Goal: Information Seeking & Learning: Learn about a topic

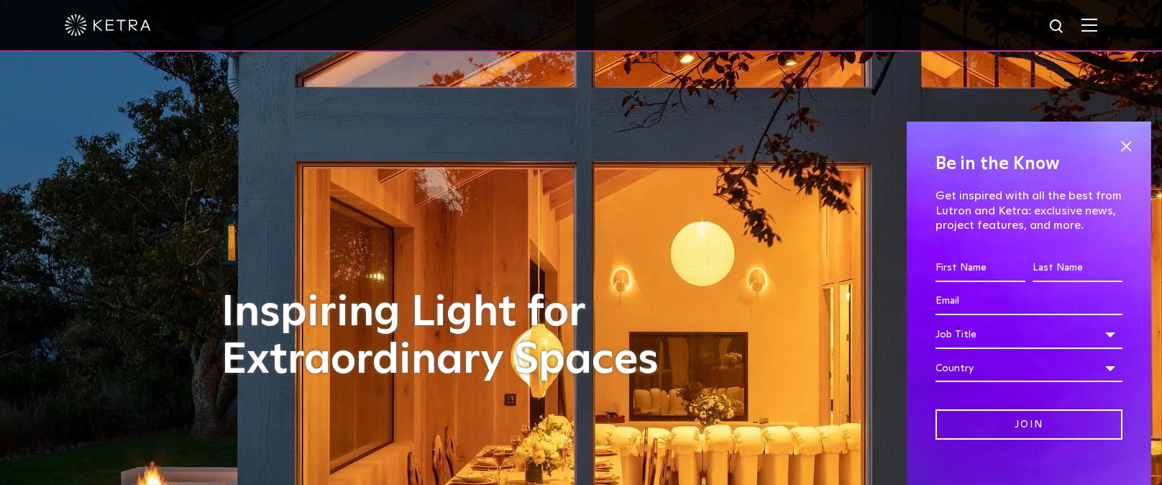
scroll to position [72, 0]
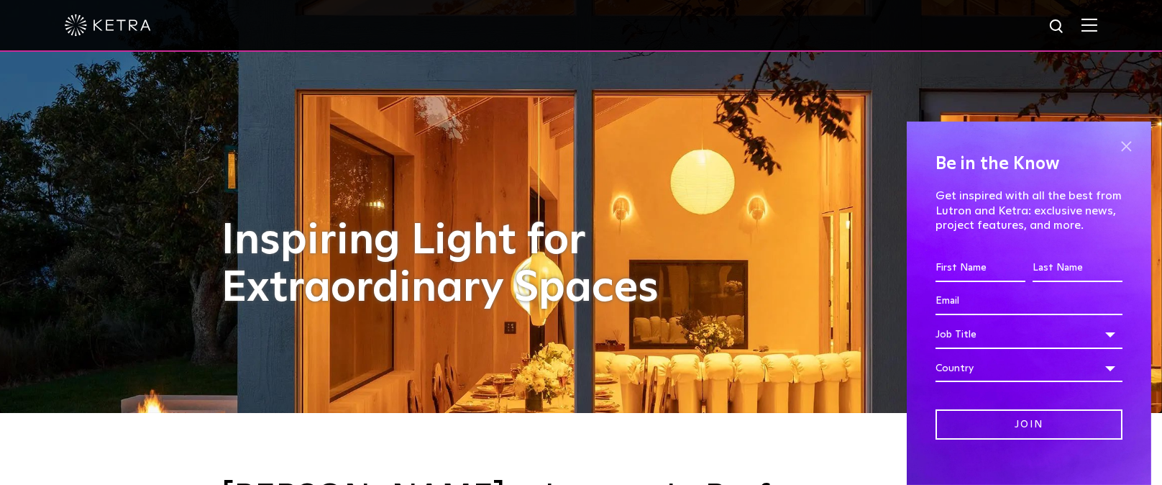
click at [1115, 145] on span at bounding box center [1126, 147] width 22 height 22
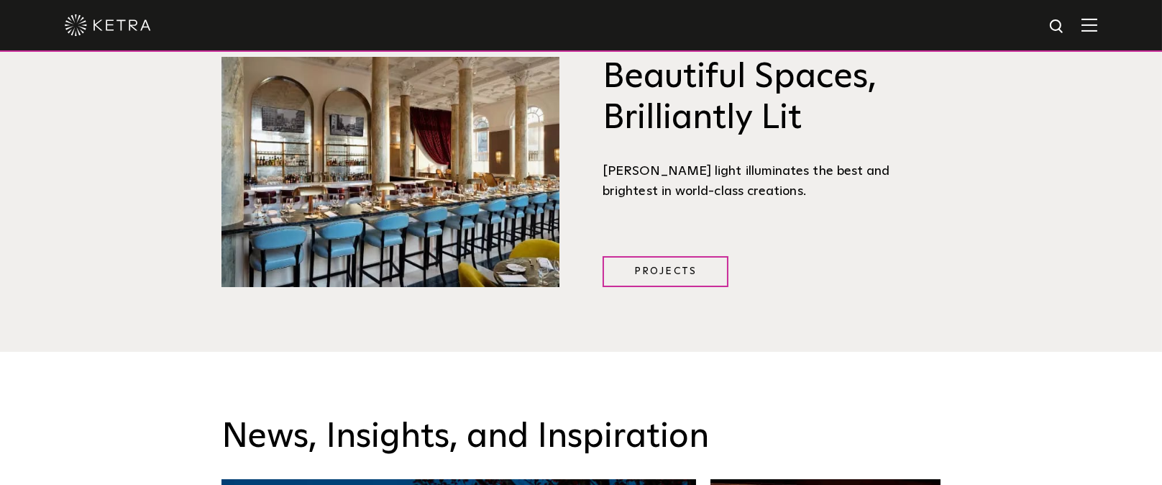
scroll to position [1728, 0]
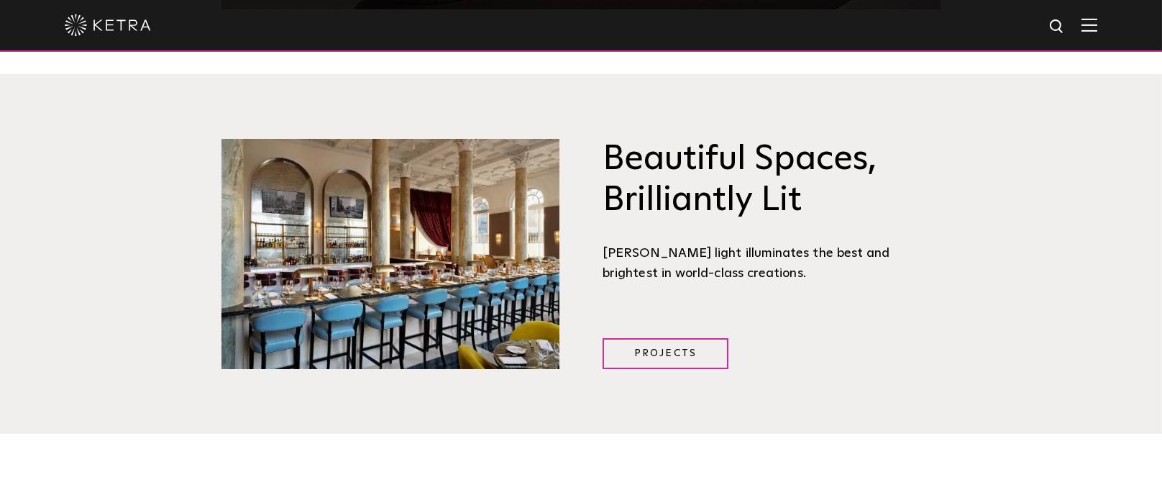
click at [1097, 27] on img at bounding box center [1090, 25] width 16 height 14
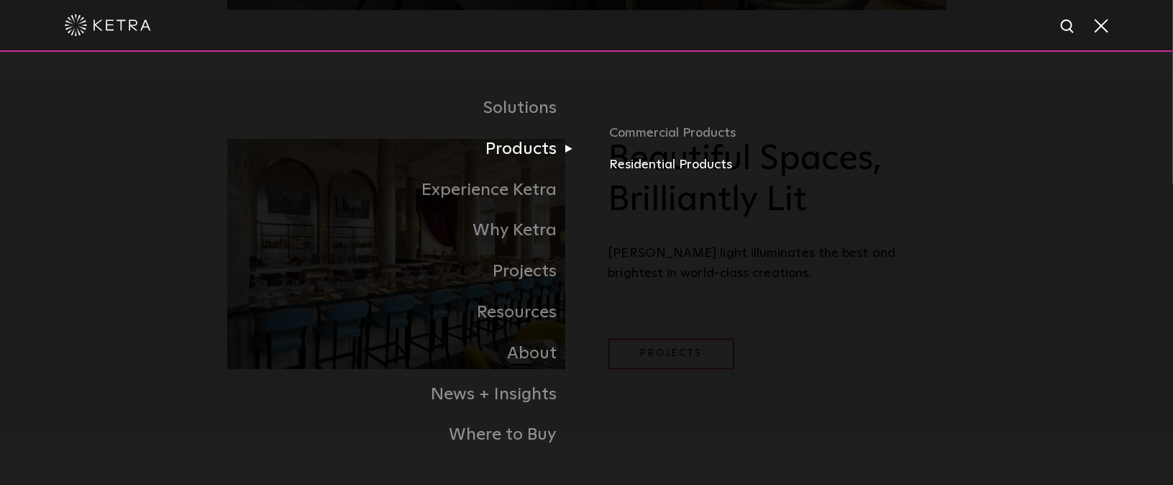
click at [616, 165] on link "Residential Products" at bounding box center [777, 165] width 337 height 21
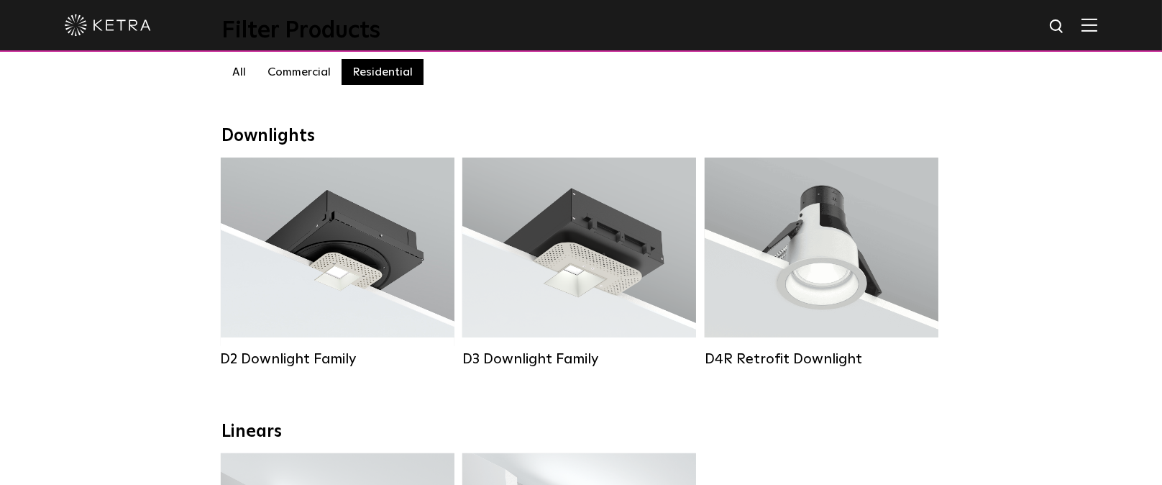
scroll to position [288, 0]
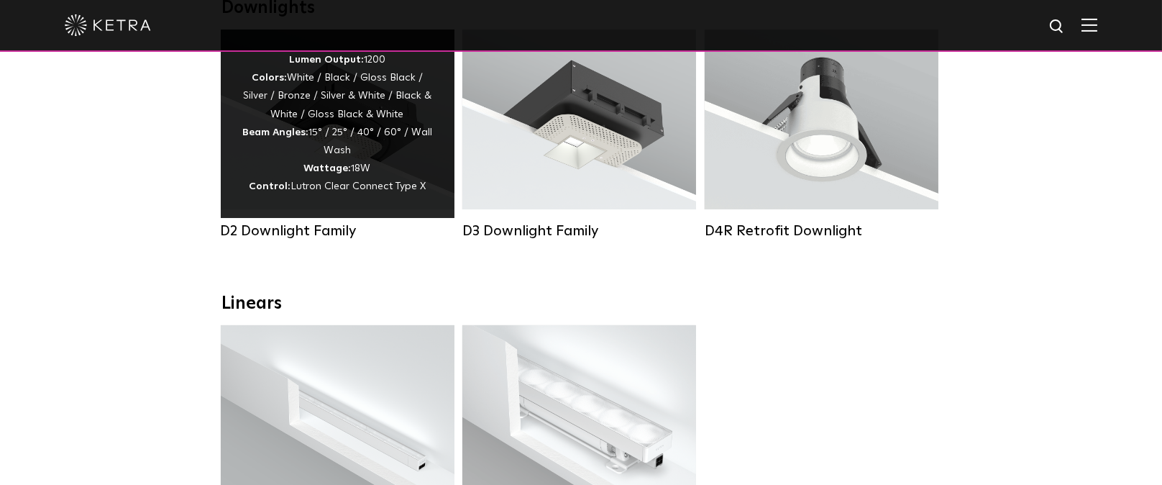
click at [357, 114] on div "Lumen Output: 1200 Colors: White / Black / Gloss Black / Silver / Bronze / Silv…" at bounding box center [337, 123] width 191 height 145
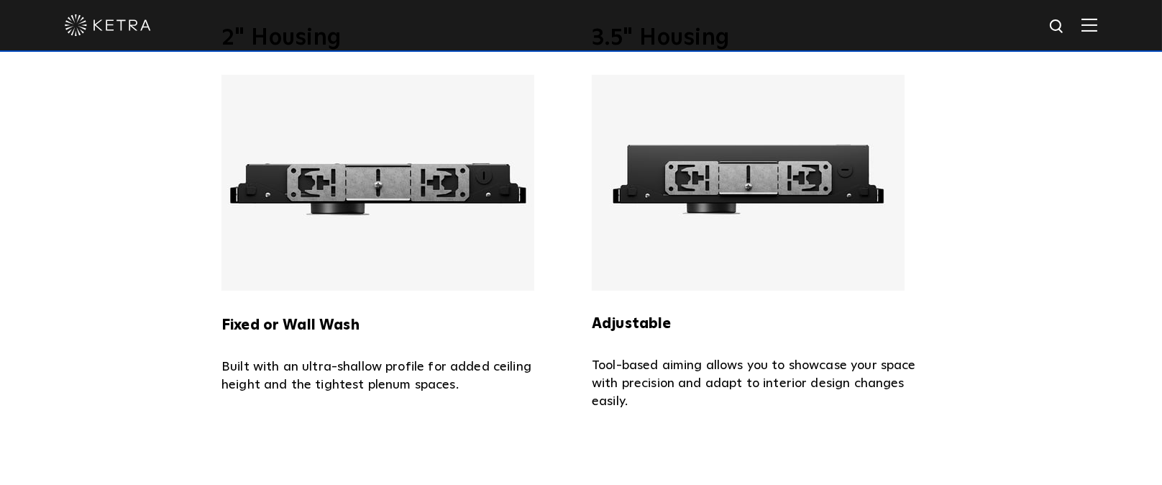
scroll to position [2949, 0]
